Goal: Information Seeking & Learning: Learn about a topic

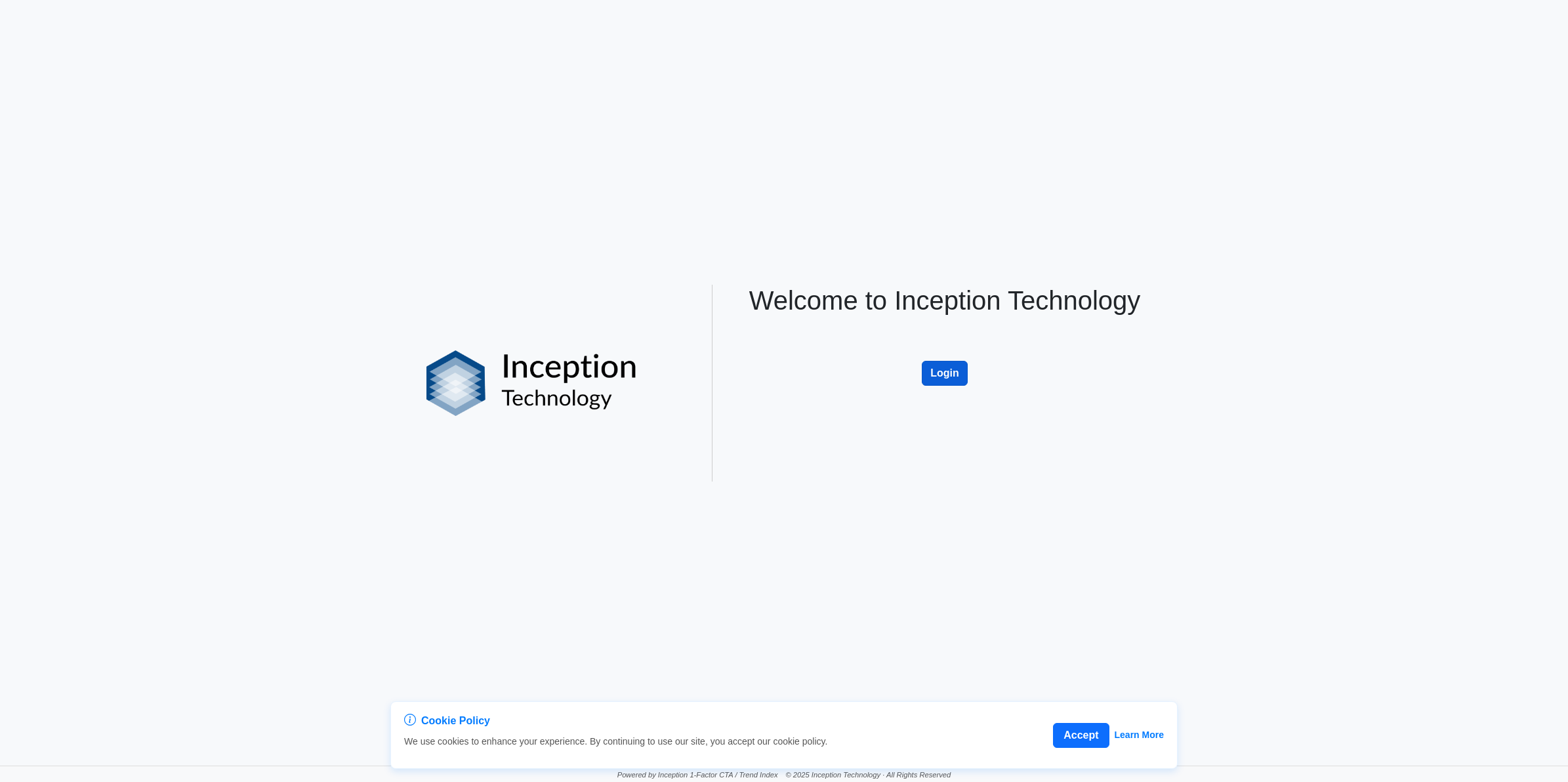
click at [952, 371] on button "Login" at bounding box center [945, 373] width 46 height 25
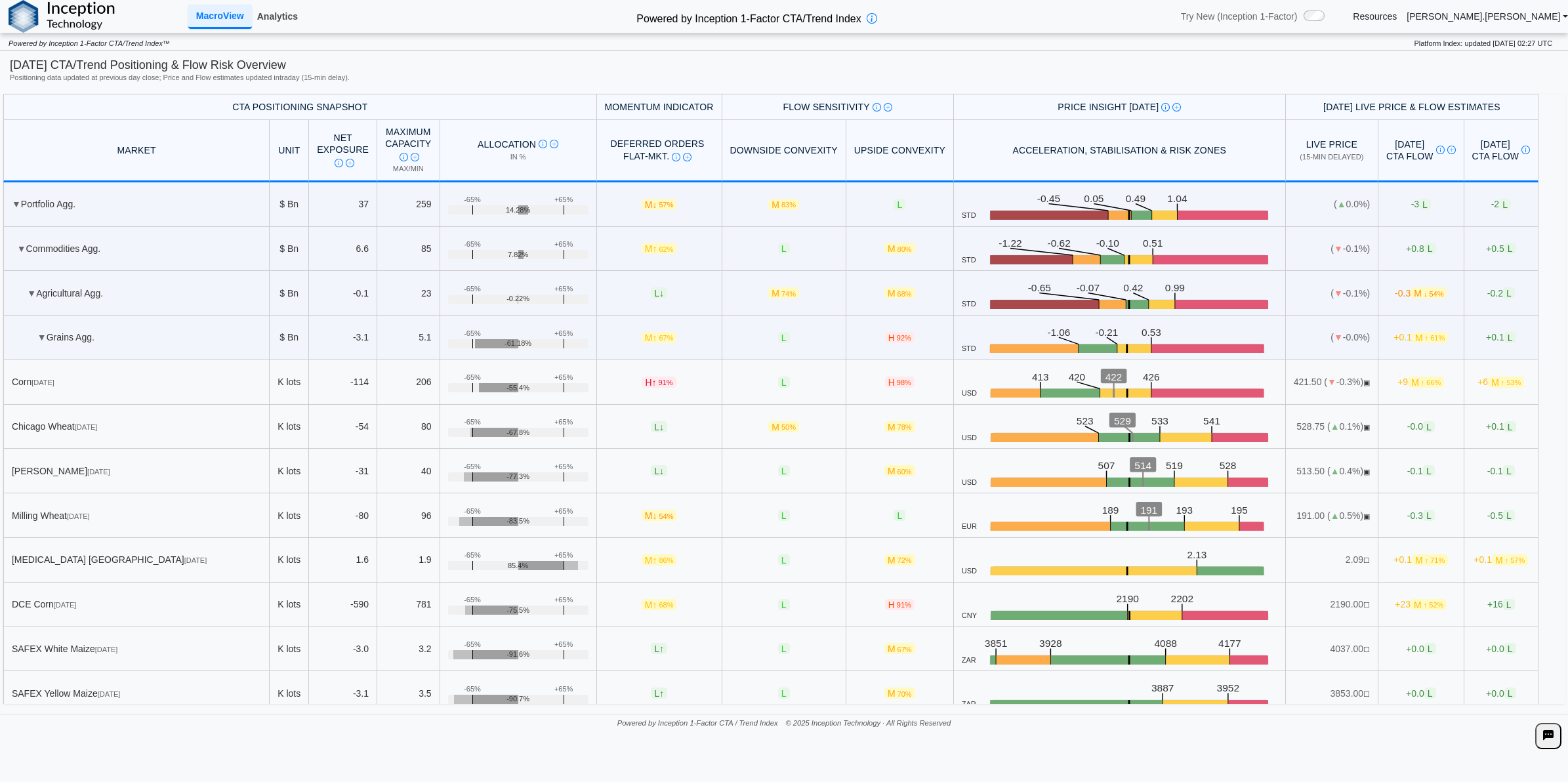
click at [291, 21] on link "Analytics" at bounding box center [278, 17] width 51 height 23
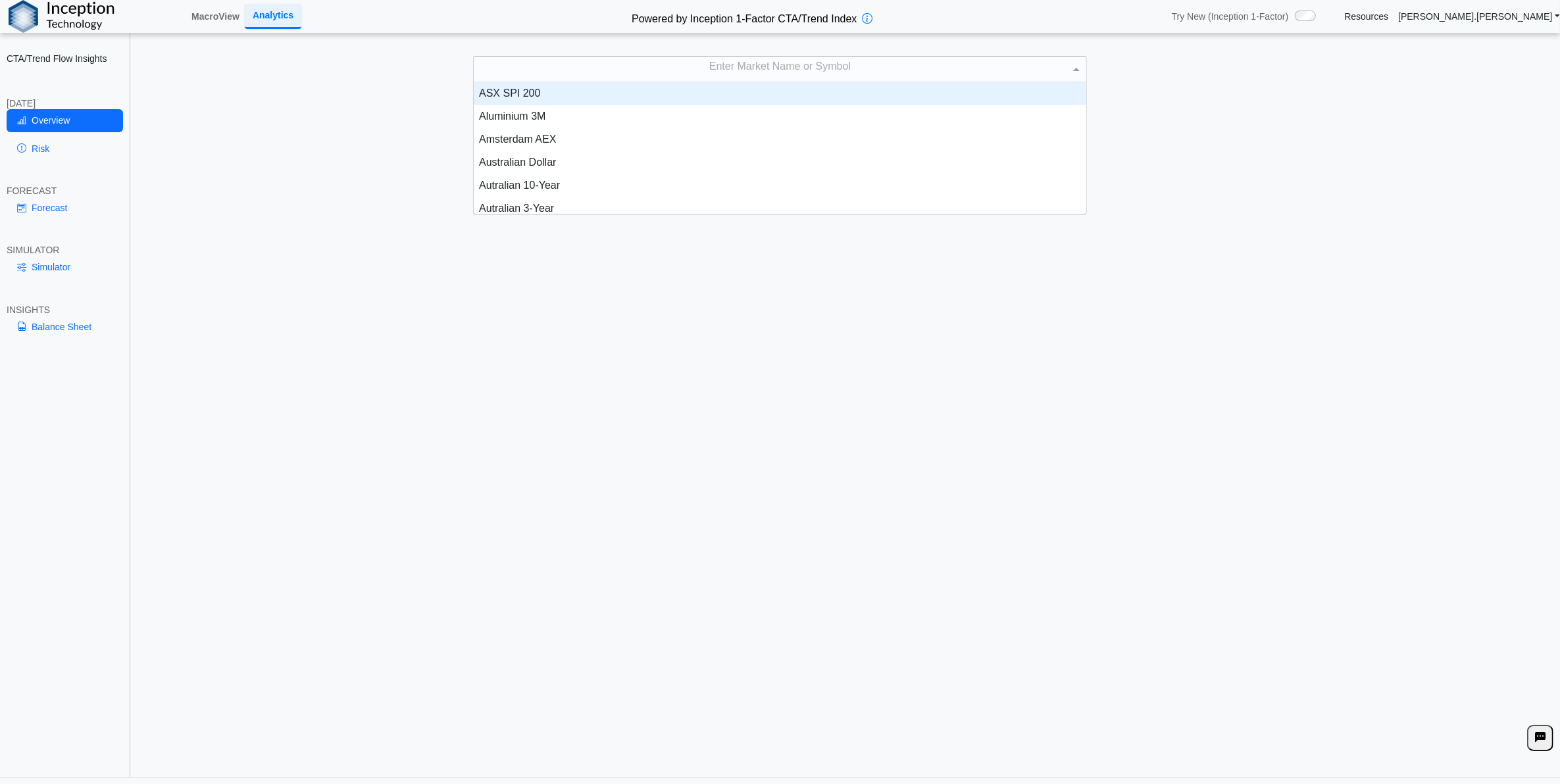
click at [599, 74] on div "Enter Market Name or Symbol" at bounding box center [780, 69] width 612 height 25
type input "****"
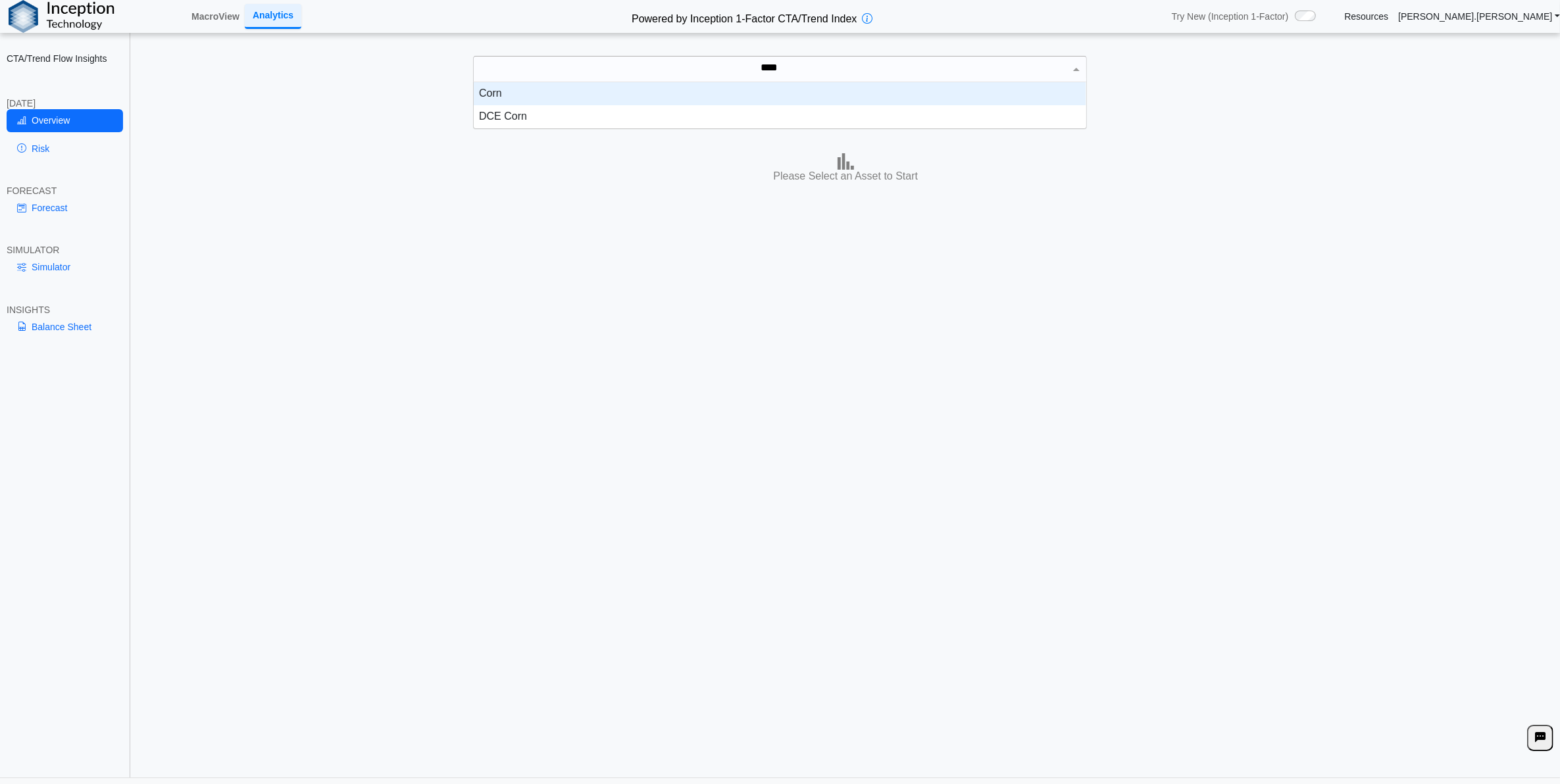
click at [591, 90] on div "Corn" at bounding box center [780, 94] width 612 height 23
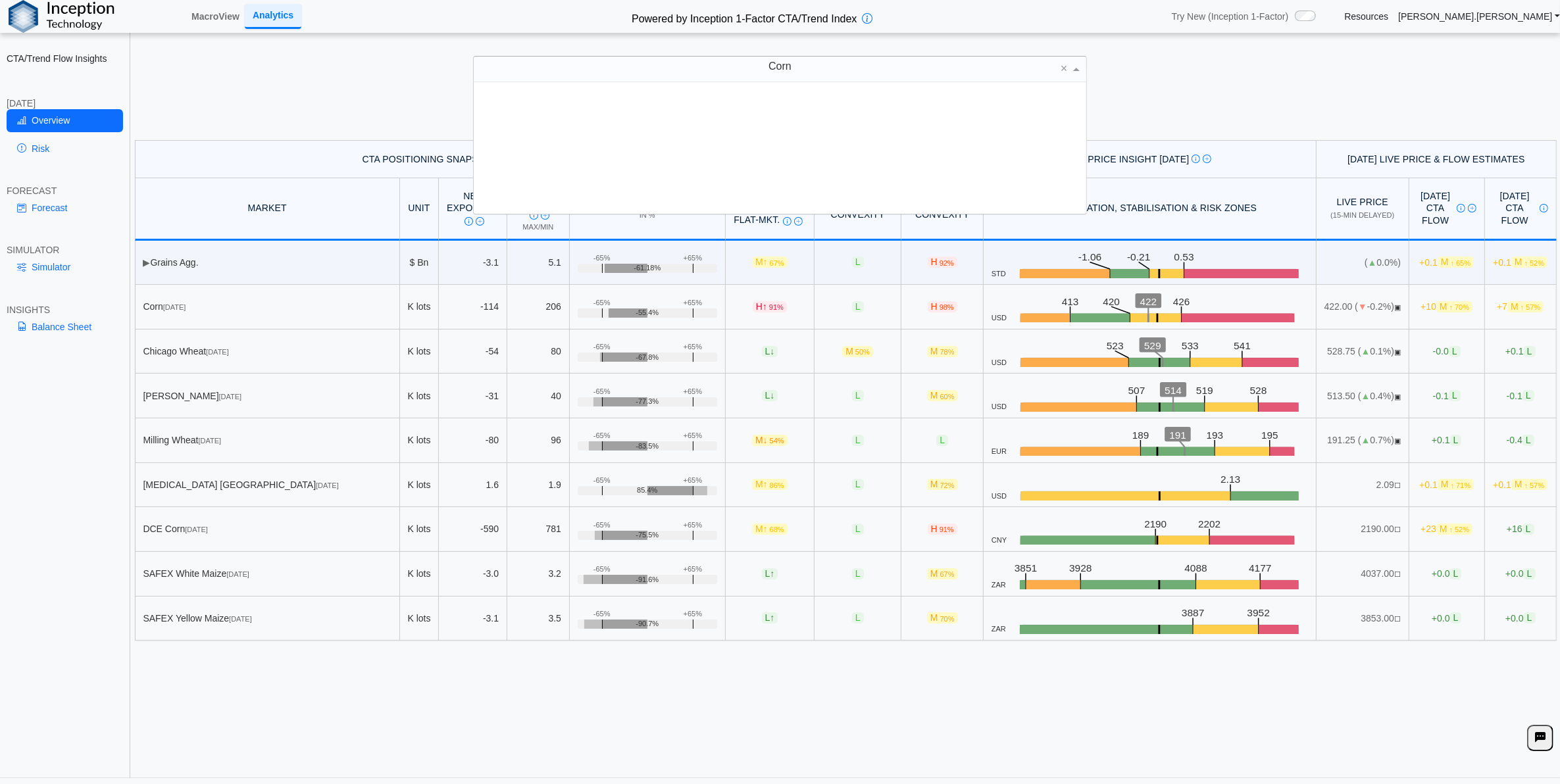
scroll to position [119, 599]
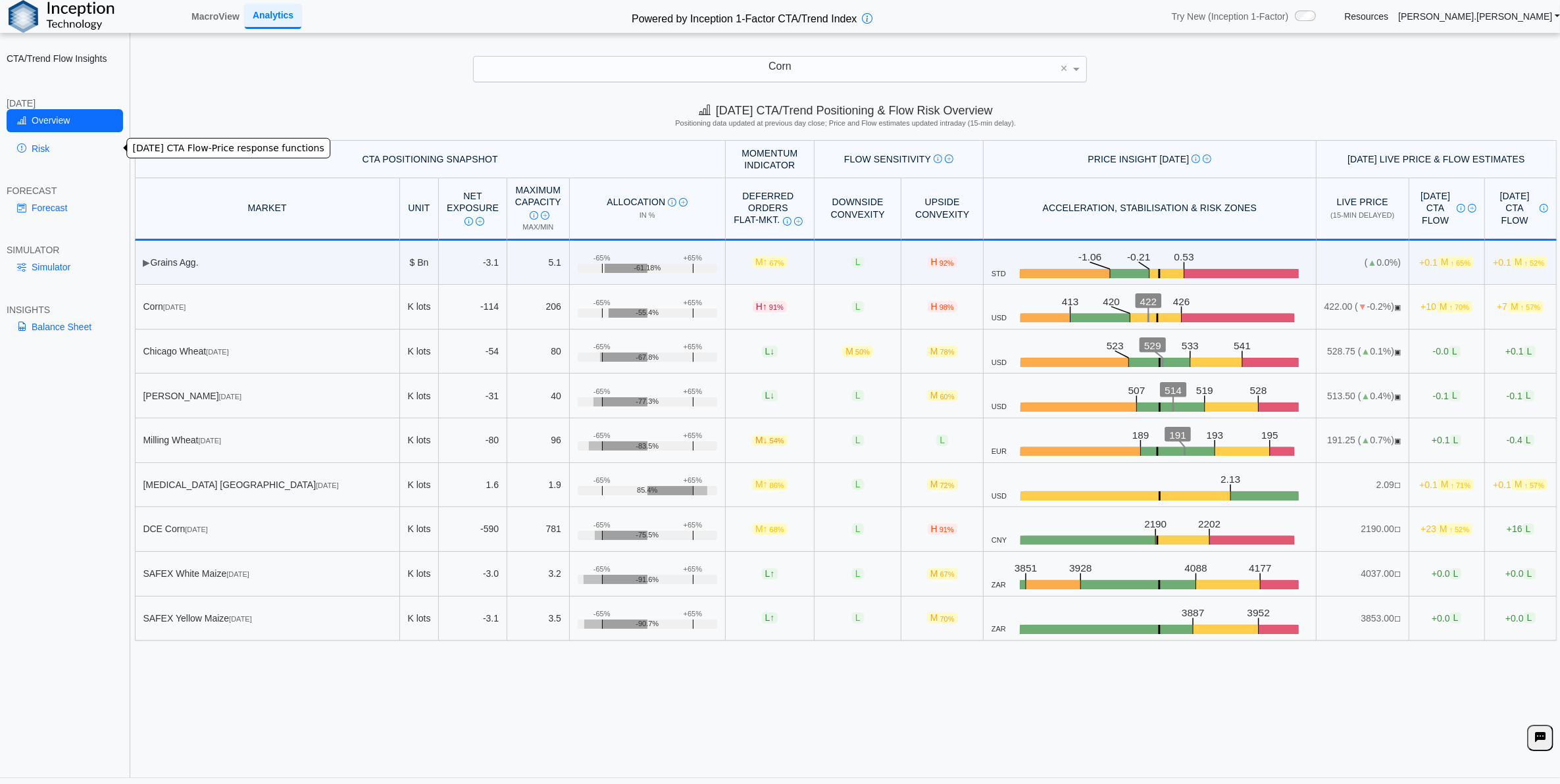
click at [80, 148] on link "Risk" at bounding box center [65, 149] width 117 height 23
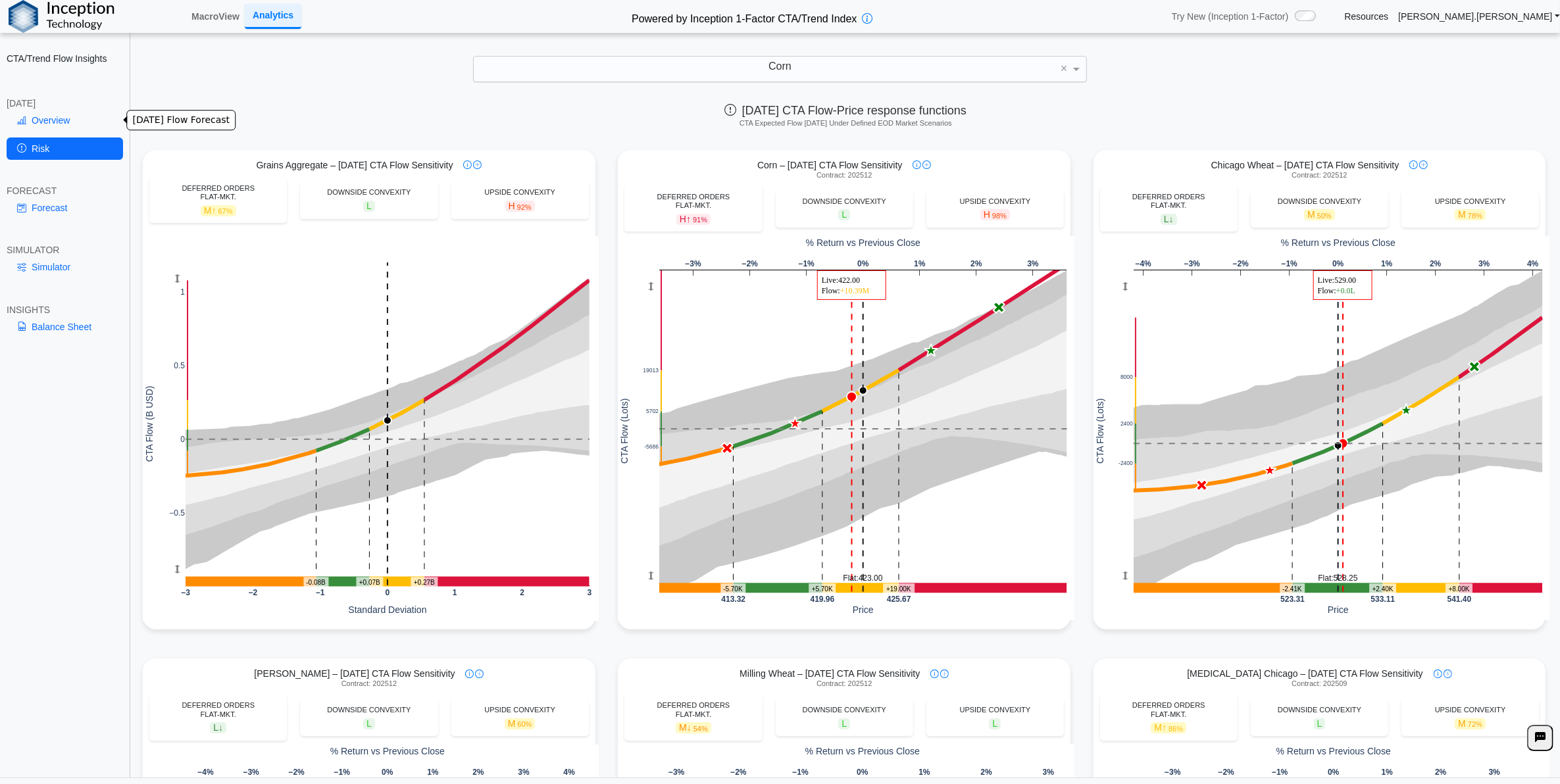
click at [79, 109] on link "Overview" at bounding box center [65, 120] width 117 height 23
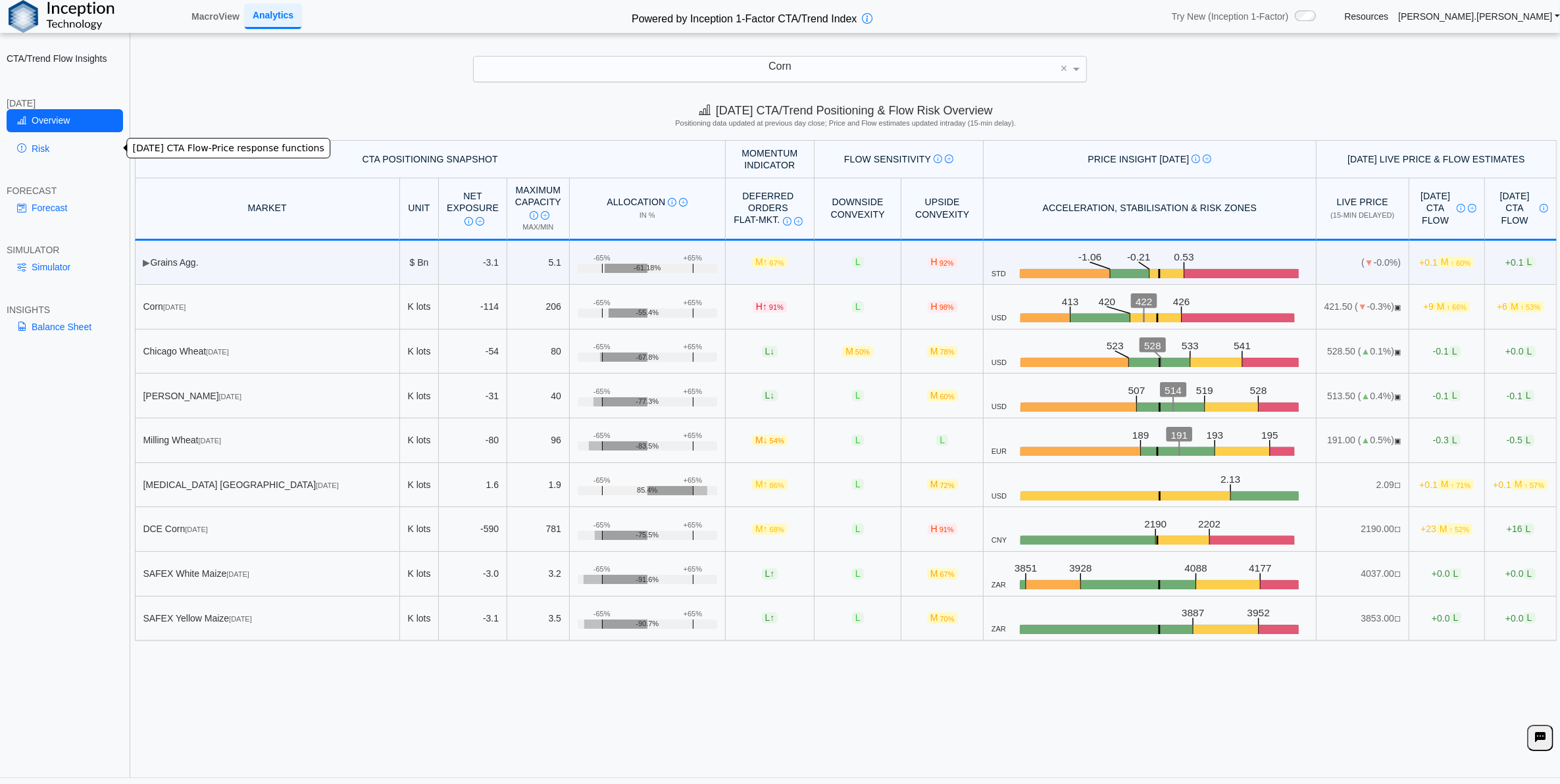
click at [76, 159] on link "Risk" at bounding box center [65, 149] width 117 height 23
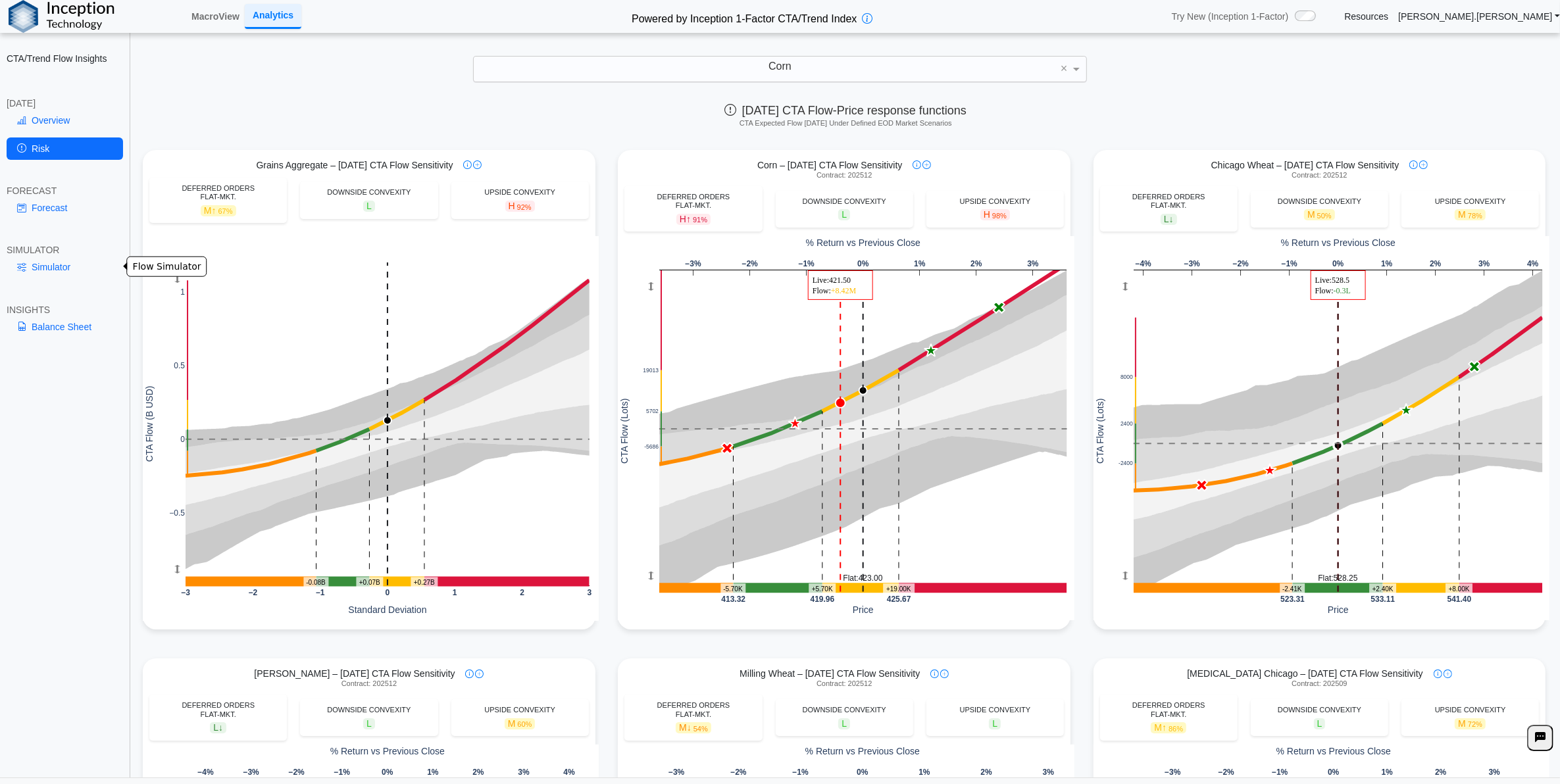
click at [71, 265] on link "Simulator" at bounding box center [65, 267] width 117 height 23
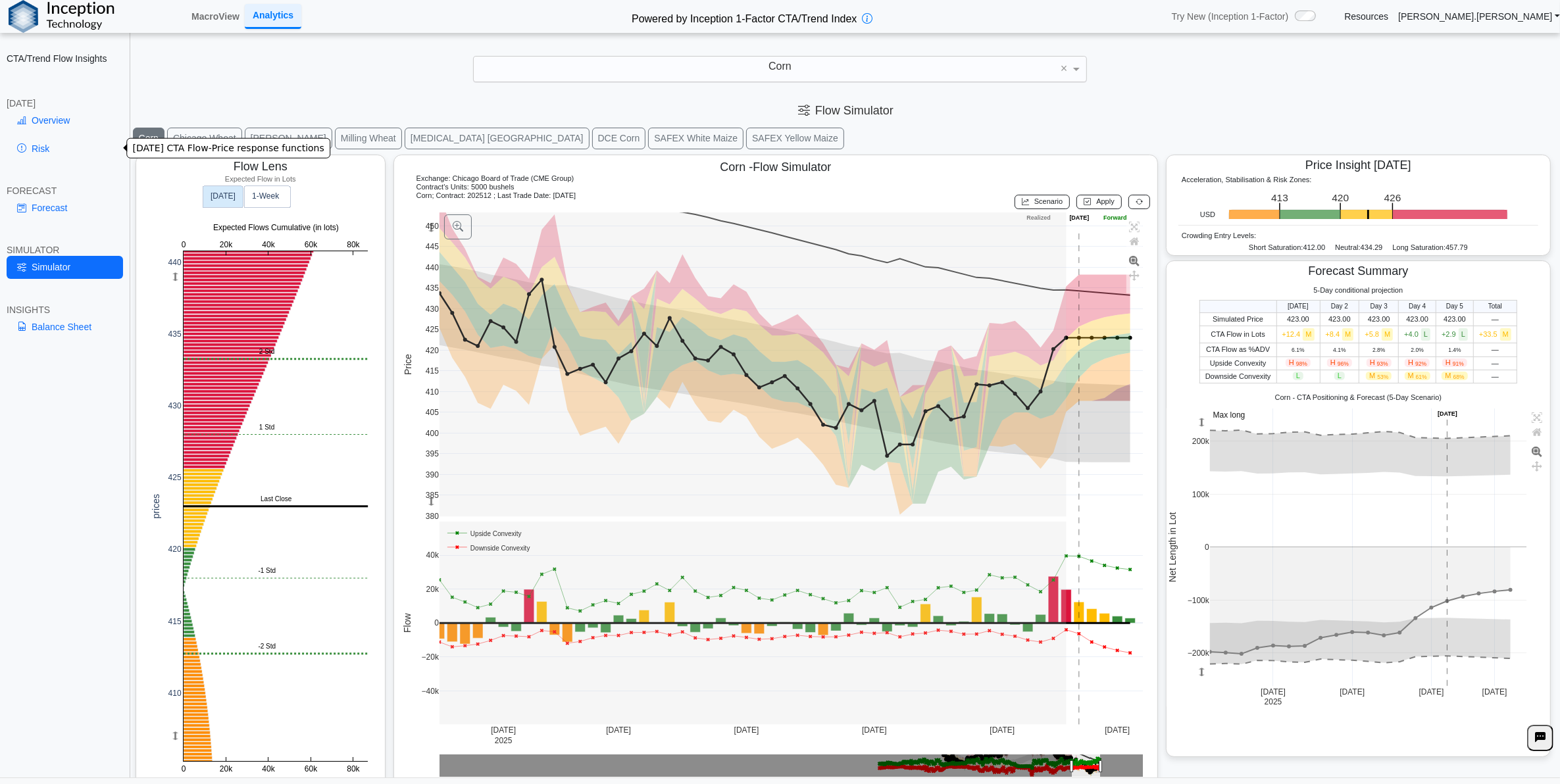
click at [51, 152] on link "Risk" at bounding box center [65, 149] width 117 height 23
